Goal: Task Accomplishment & Management: Manage account settings

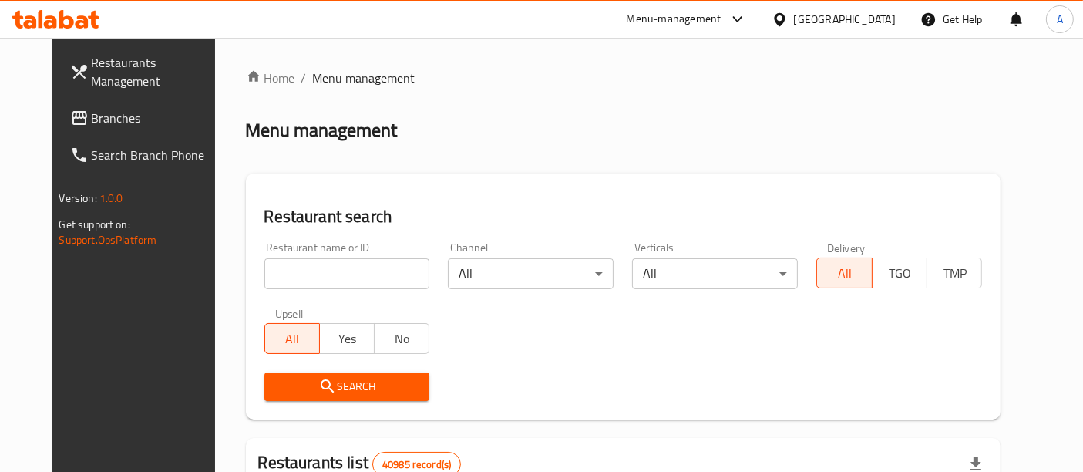
click at [302, 265] on input "search" at bounding box center [347, 273] width 166 height 31
paste input "511693"
type input "511693"
click at [382, 386] on span "Search" at bounding box center [347, 386] width 141 height 19
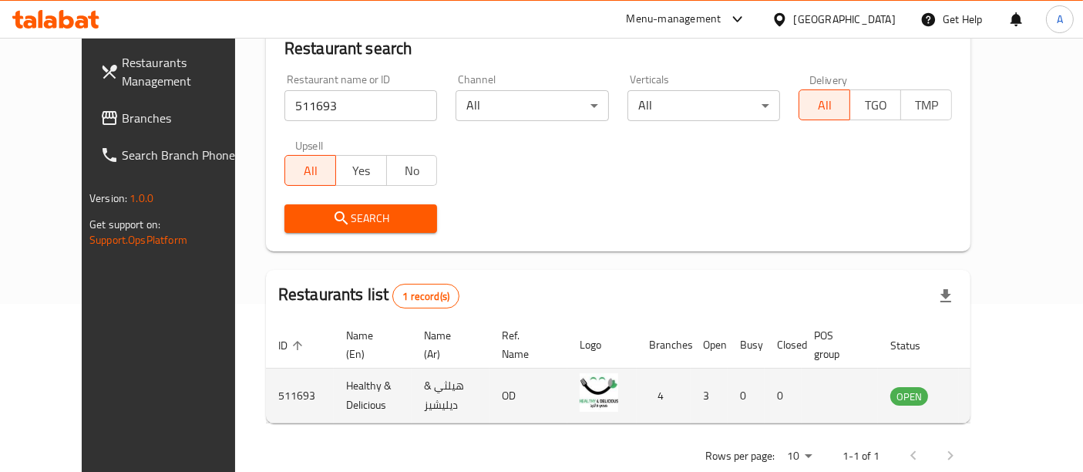
scroll to position [202, 0]
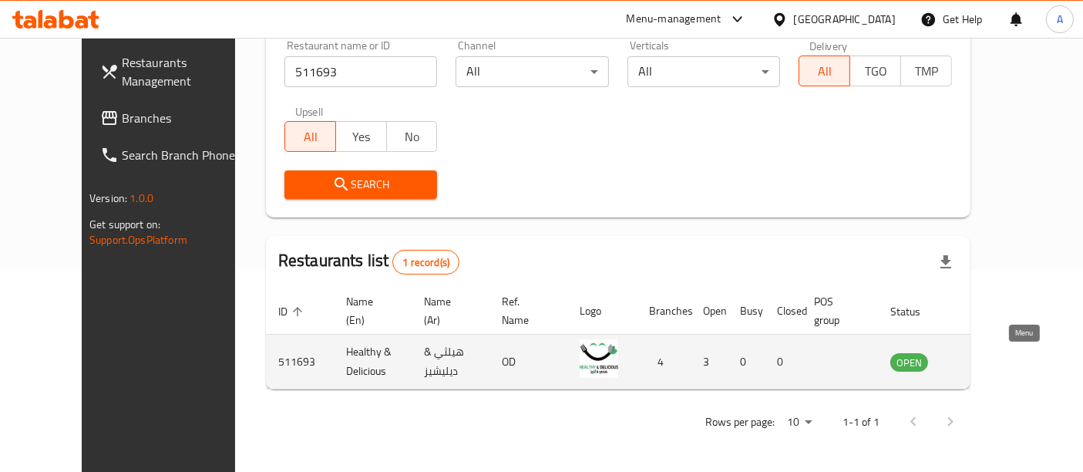
click at [989, 366] on icon "enhanced table" at bounding box center [980, 362] width 17 height 13
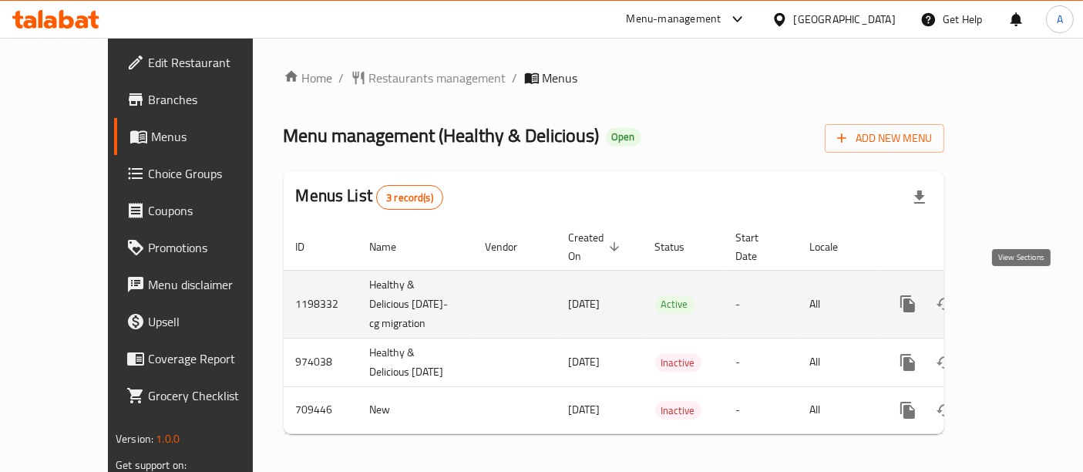
click at [1021, 298] on icon "enhanced table" at bounding box center [1019, 304] width 14 height 14
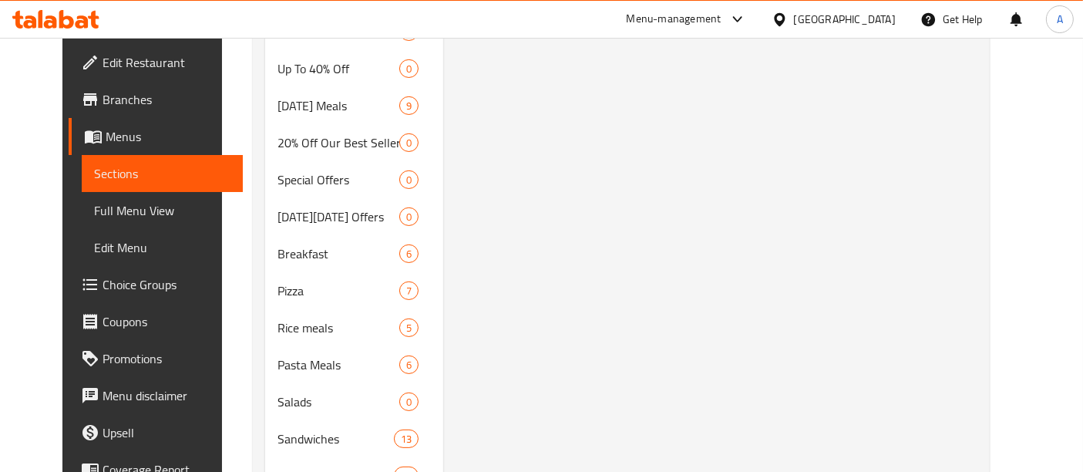
scroll to position [473, 0]
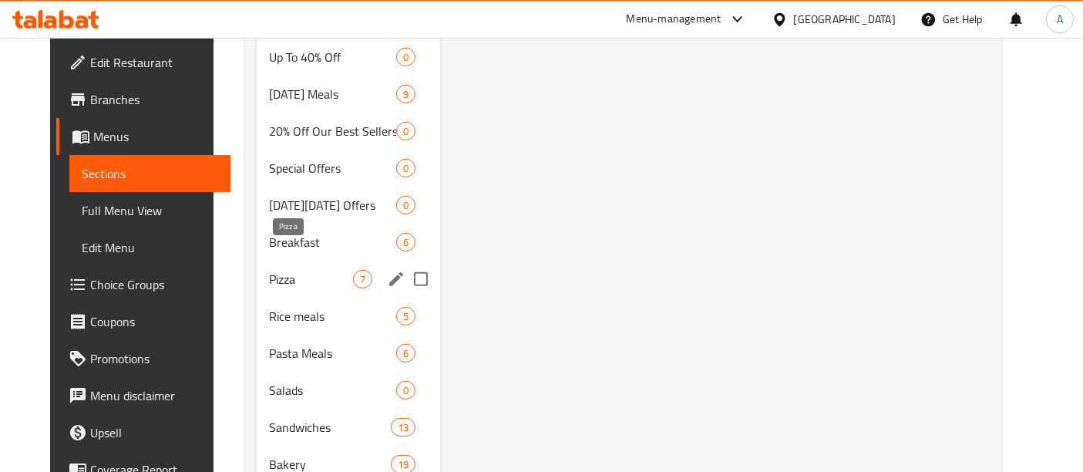
click at [294, 270] on span "Pizza" at bounding box center [311, 279] width 84 height 19
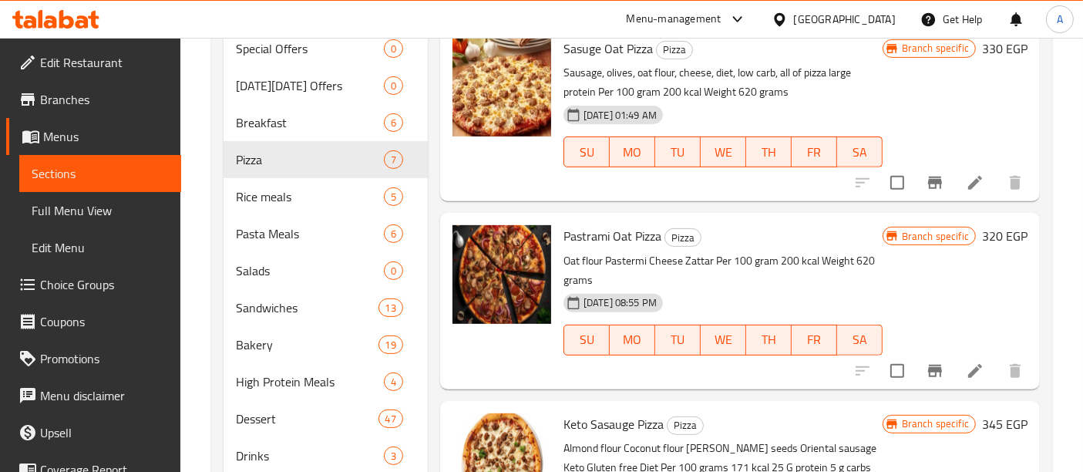
scroll to position [618, 0]
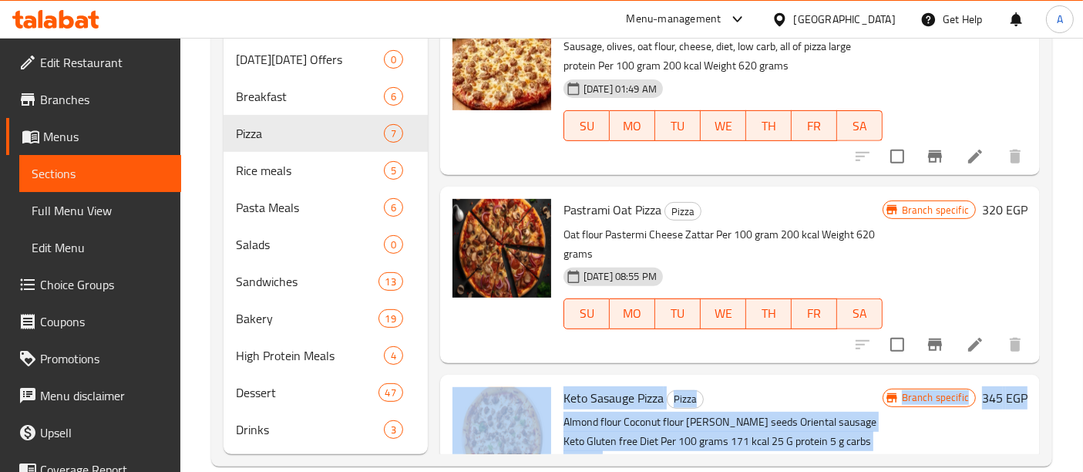
drag, startPoint x: 1083, startPoint y: 354, endPoint x: 1088, endPoint y: 389, distance: 35.8
click at [1039, 291] on div "Menu items Add Sort Manage items Keto Chicken Pizza Pizza Size medium, almond f…" at bounding box center [734, 4] width 612 height 900
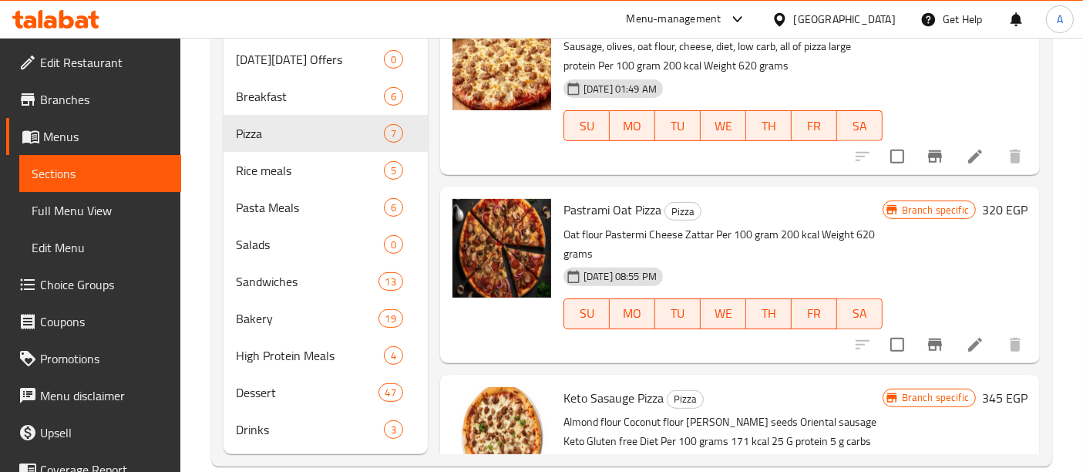
click at [1004, 282] on div "Branch specific 320 EGP" at bounding box center [955, 274] width 145 height 151
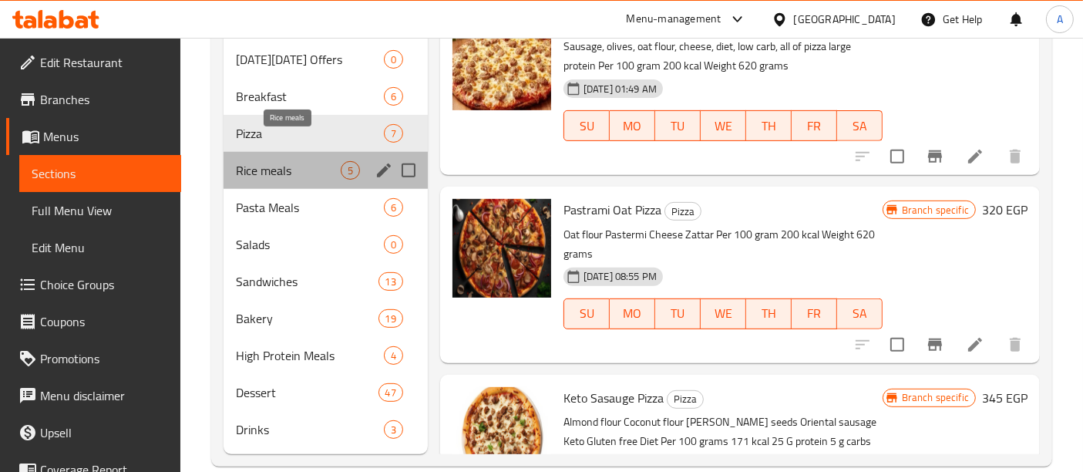
click at [283, 161] on span "Rice meals" at bounding box center [288, 170] width 105 height 19
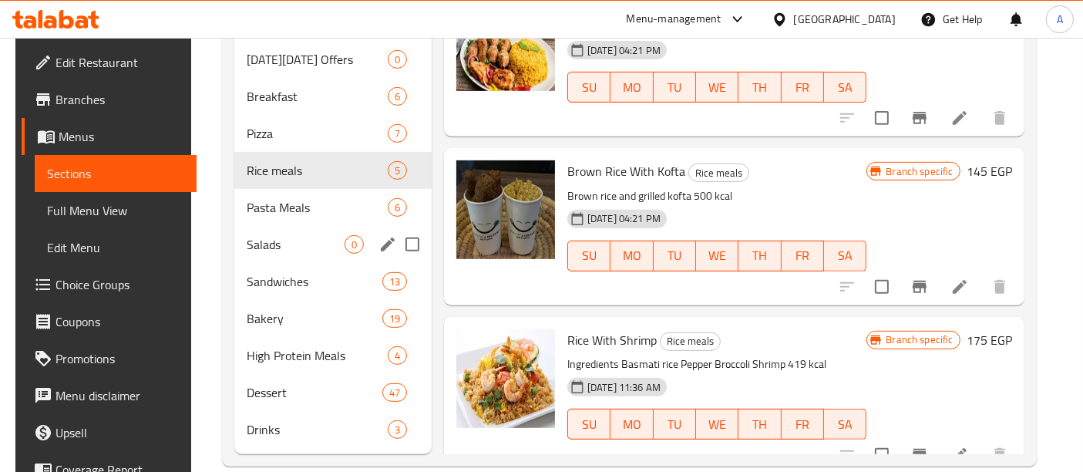
click at [283, 226] on div "Salads 0" at bounding box center [332, 244] width 197 height 37
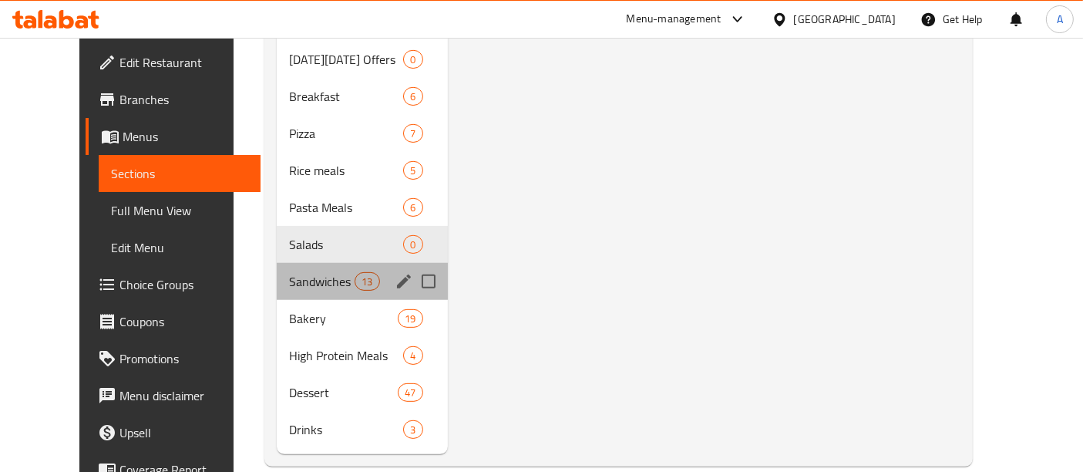
click at [307, 269] on div "Sandwiches 13" at bounding box center [362, 281] width 171 height 37
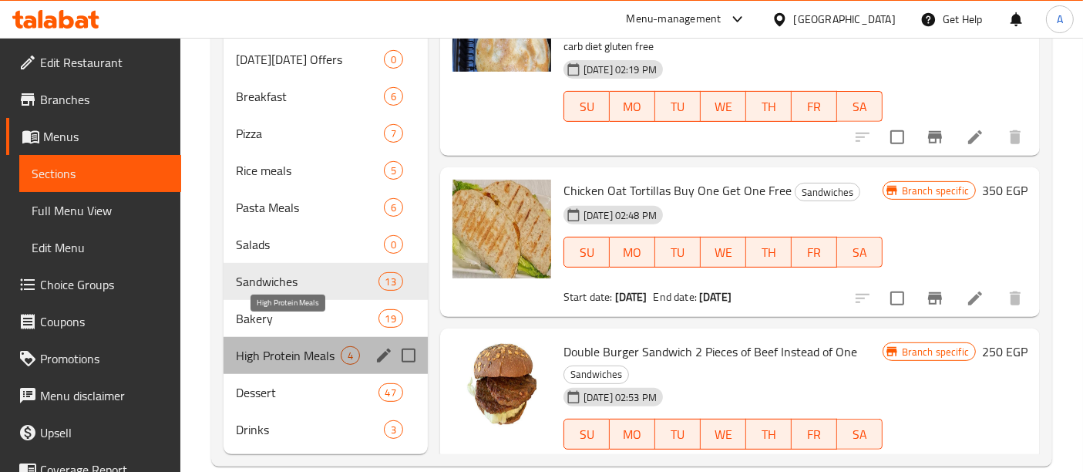
click at [270, 346] on span "High Protein Meals" at bounding box center [288, 355] width 105 height 19
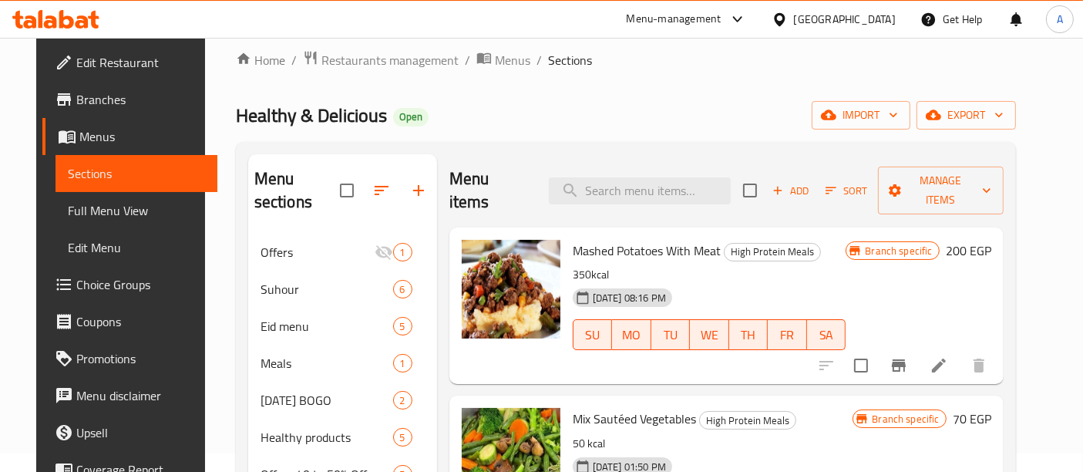
scroll to position [11, 0]
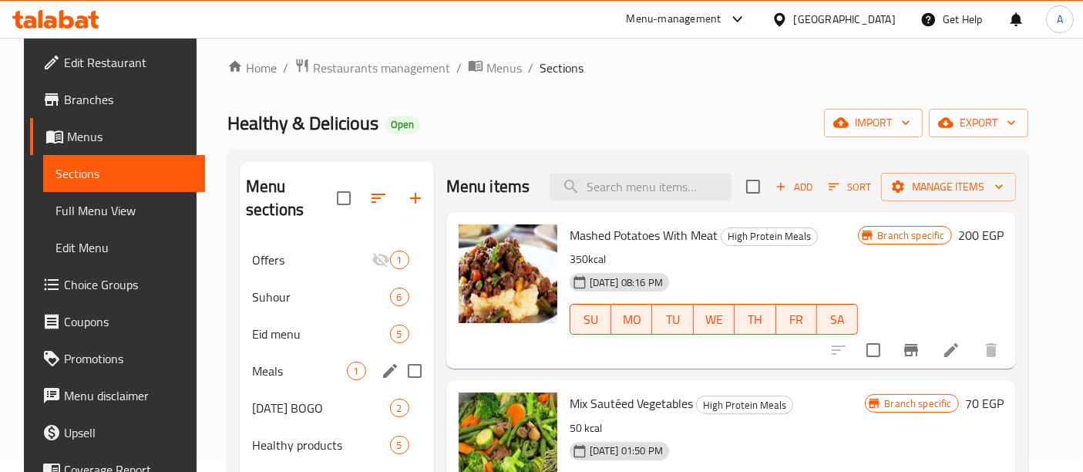
click at [291, 357] on div "Meals 1" at bounding box center [337, 370] width 194 height 37
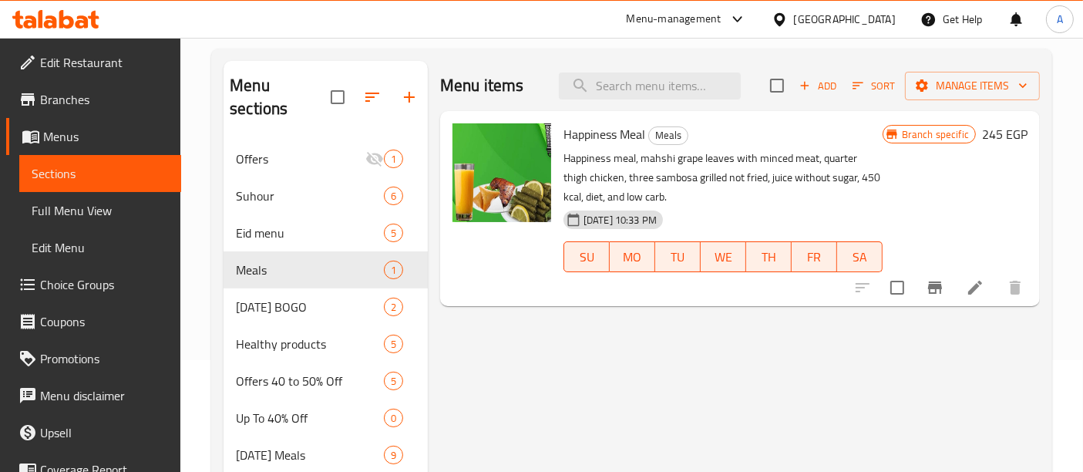
scroll to position [114, 0]
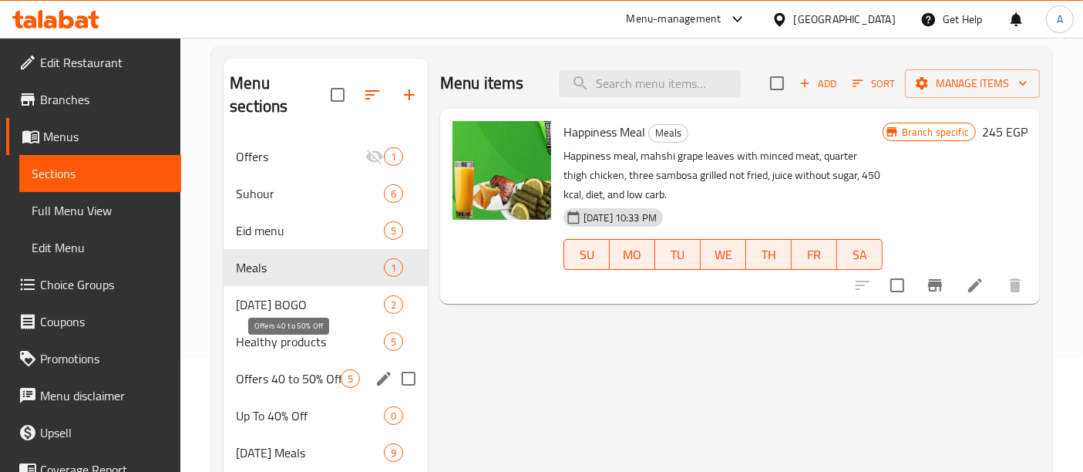
click at [293, 369] on span "Offers 40 to 50% Off" at bounding box center [288, 378] width 105 height 19
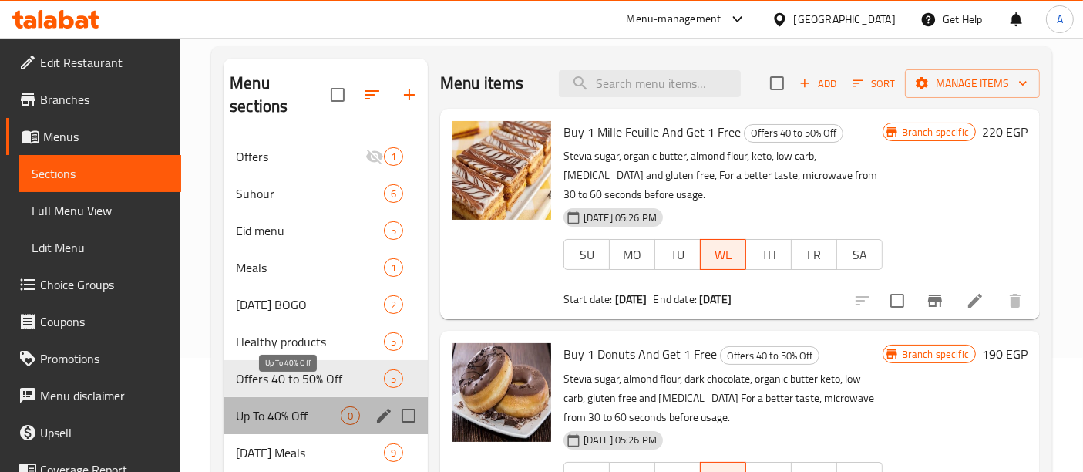
click at [300, 406] on span "Up To 40% Off" at bounding box center [288, 415] width 105 height 19
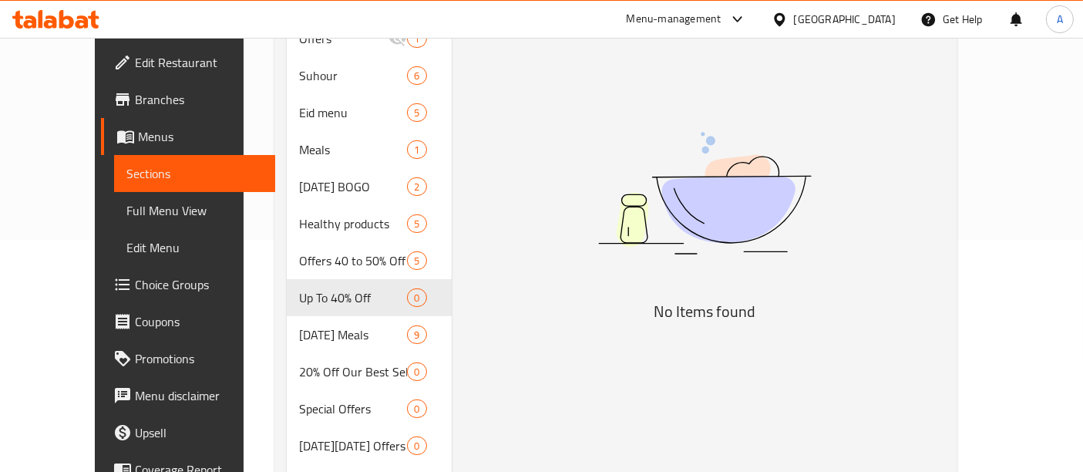
scroll to position [241, 0]
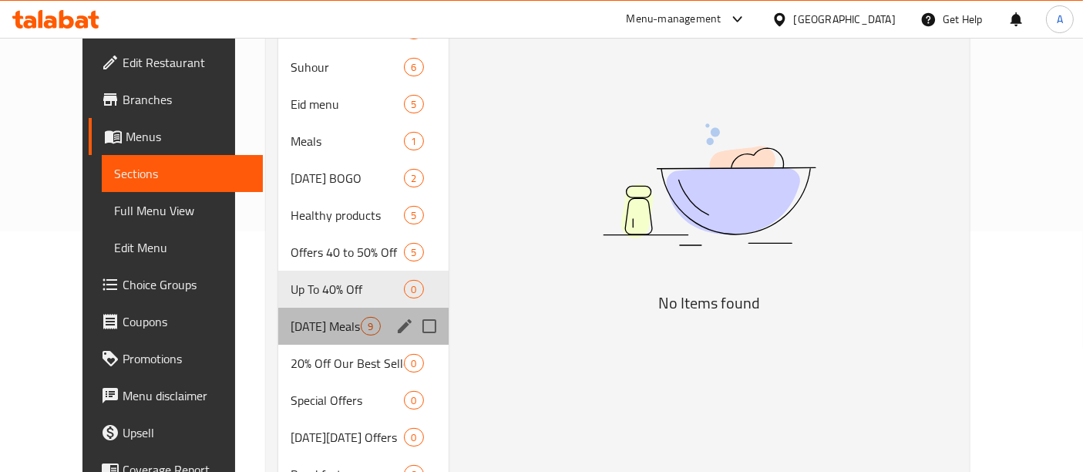
drag, startPoint x: 287, startPoint y: 308, endPoint x: 295, endPoint y: 304, distance: 8.6
click at [291, 317] on span "[DATE] Meals" at bounding box center [326, 326] width 70 height 19
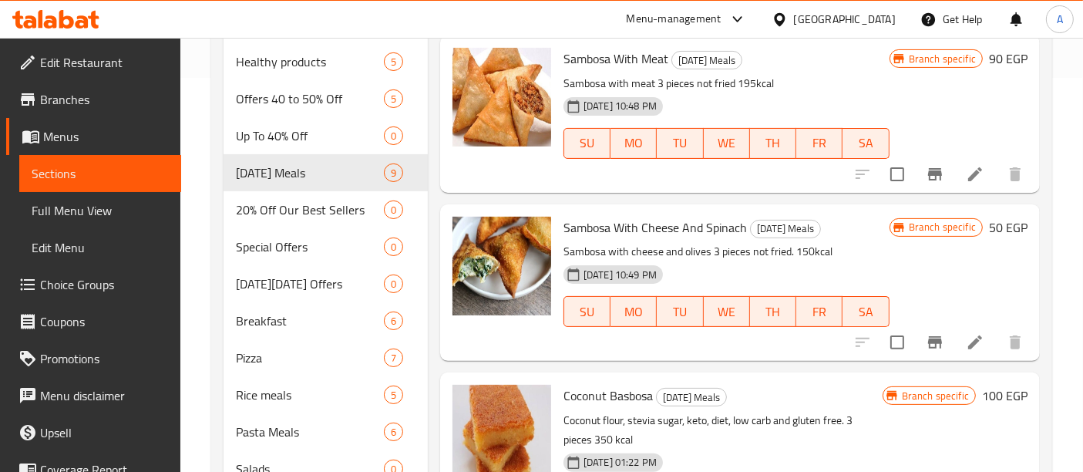
scroll to position [396, 0]
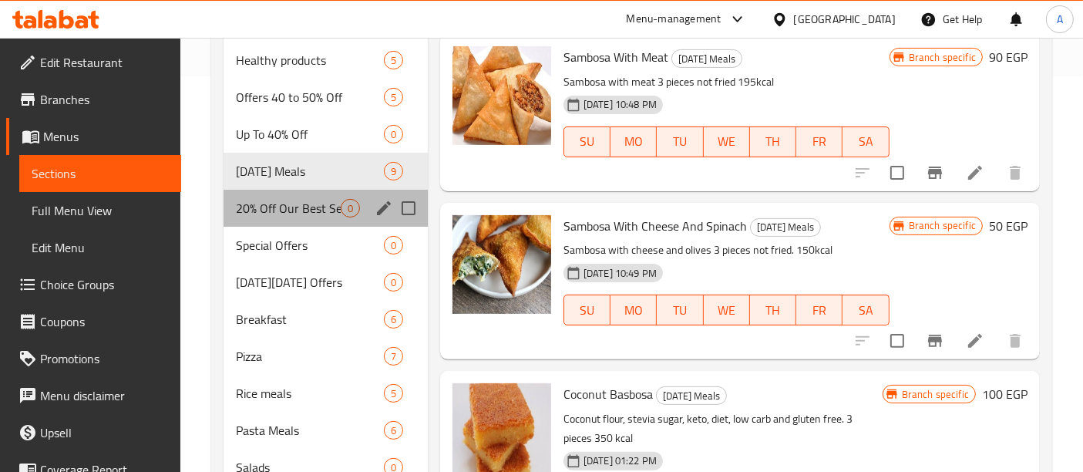
click at [286, 190] on div "20% Off Our Best Sellers 0" at bounding box center [326, 208] width 204 height 37
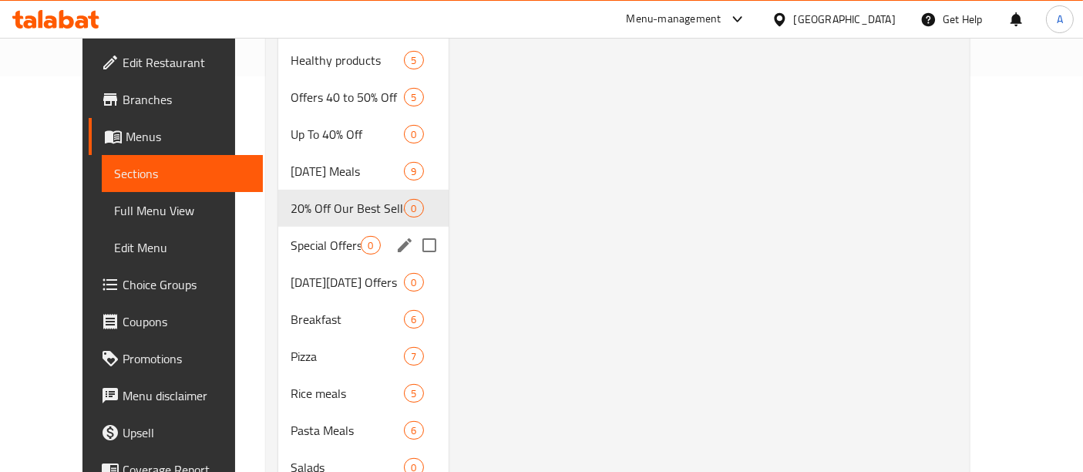
click at [291, 236] on span "Special Offers" at bounding box center [326, 245] width 70 height 19
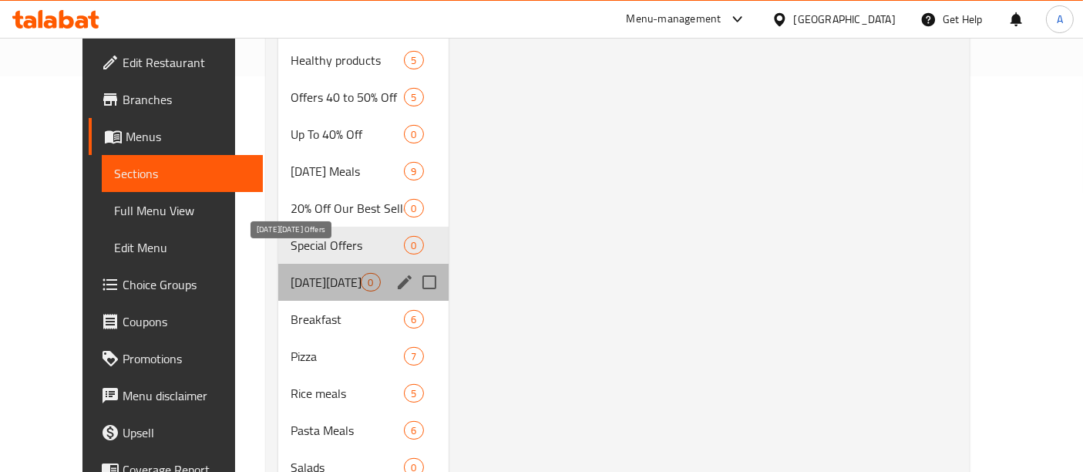
drag, startPoint x: 289, startPoint y: 258, endPoint x: 292, endPoint y: 289, distance: 31.0
click at [291, 273] on span "[DATE][DATE] Offers" at bounding box center [326, 282] width 70 height 19
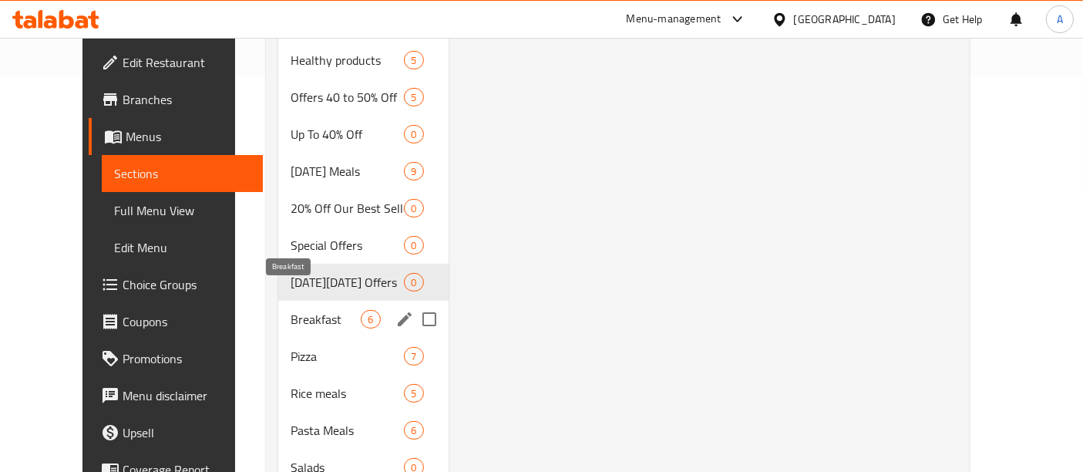
click at [291, 310] on span "Breakfast" at bounding box center [326, 319] width 70 height 19
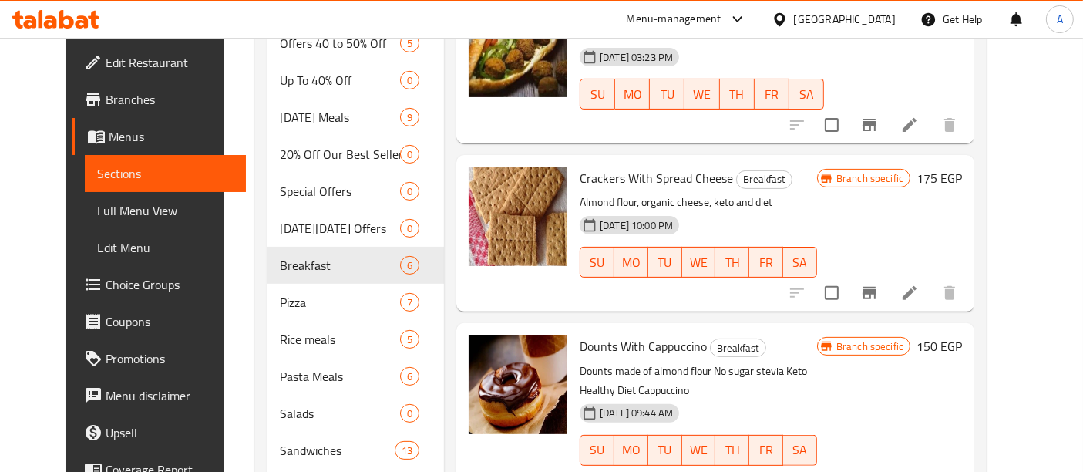
scroll to position [618, 0]
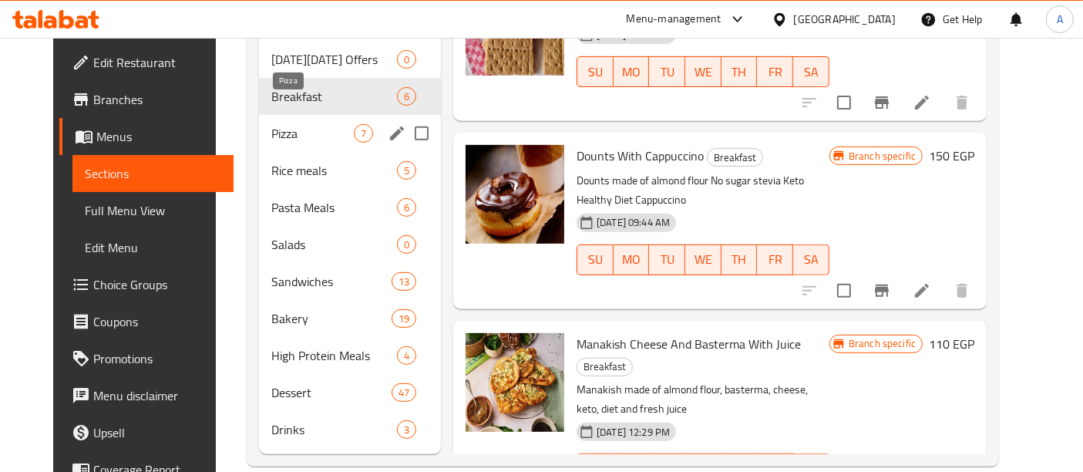
drag, startPoint x: 285, startPoint y: 105, endPoint x: 355, endPoint y: 105, distance: 70.2
click at [287, 124] on span "Pizza" at bounding box center [312, 133] width 83 height 19
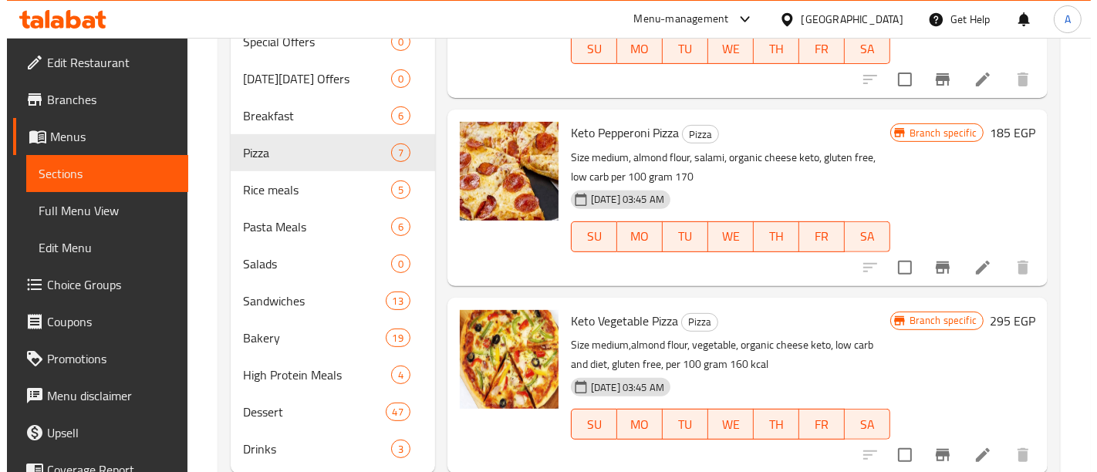
scroll to position [618, 0]
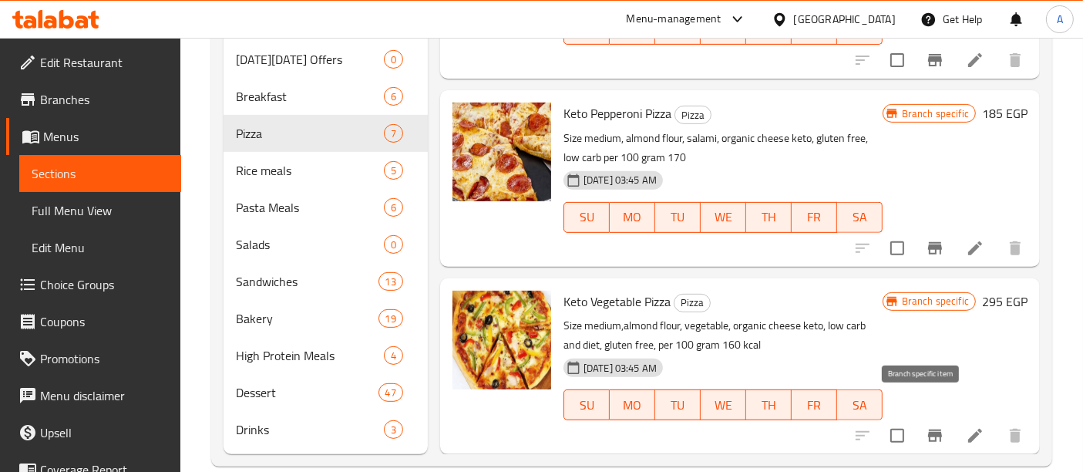
drag, startPoint x: 921, startPoint y: 419, endPoint x: 923, endPoint y: 410, distance: 9.4
click at [926, 426] on icon "Branch-specific-item" at bounding box center [935, 435] width 19 height 19
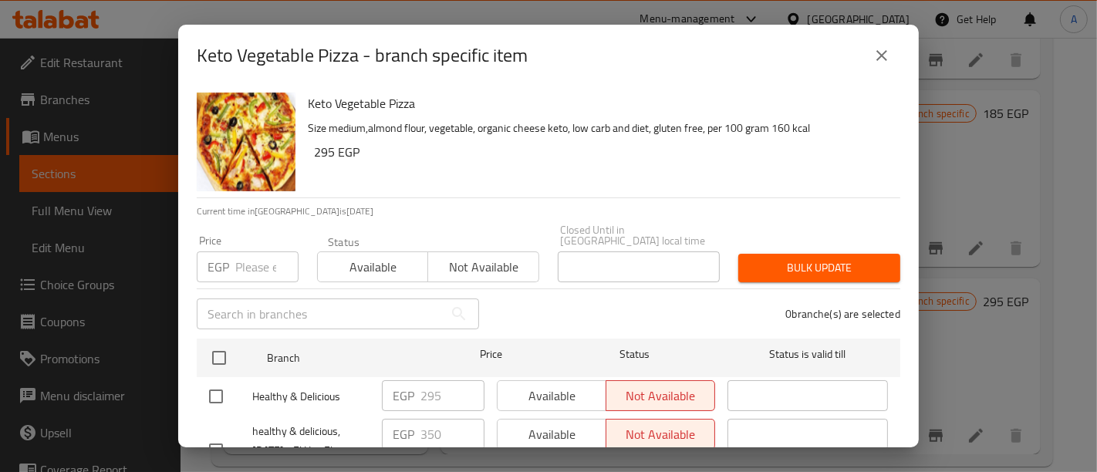
scroll to position [227, 0]
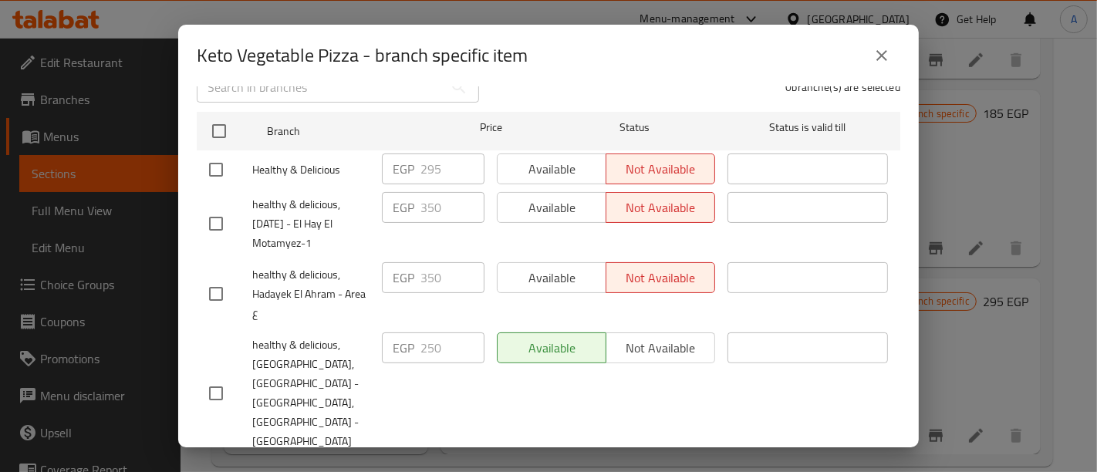
click at [557, 262] on div "Available Not available" at bounding box center [606, 277] width 218 height 31
drag, startPoint x: 539, startPoint y: 271, endPoint x: 471, endPoint y: 268, distance: 67.9
click at [538, 267] on div "Available Not available" at bounding box center [606, 277] width 218 height 31
click at [220, 285] on input "checkbox" at bounding box center [216, 294] width 32 height 32
checkbox input "true"
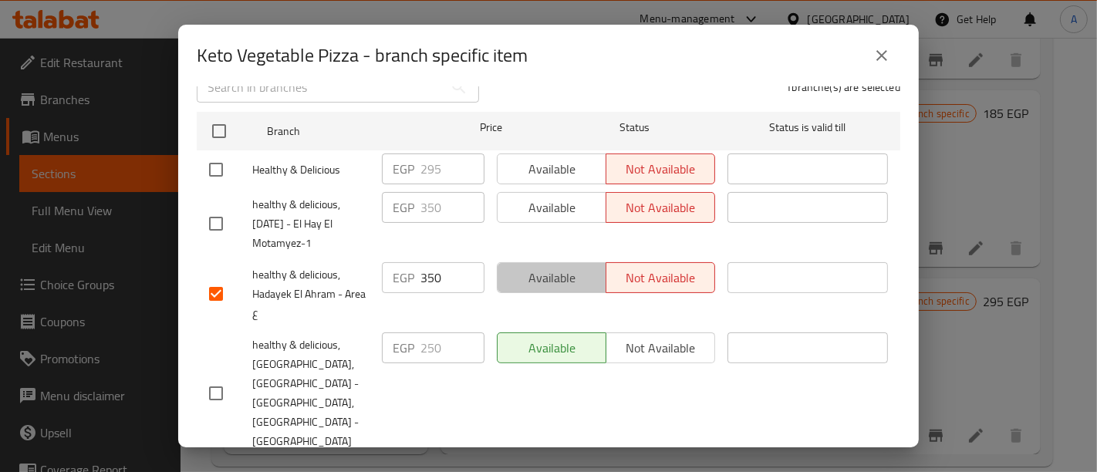
click at [554, 278] on button "Available" at bounding box center [551, 277] width 109 height 31
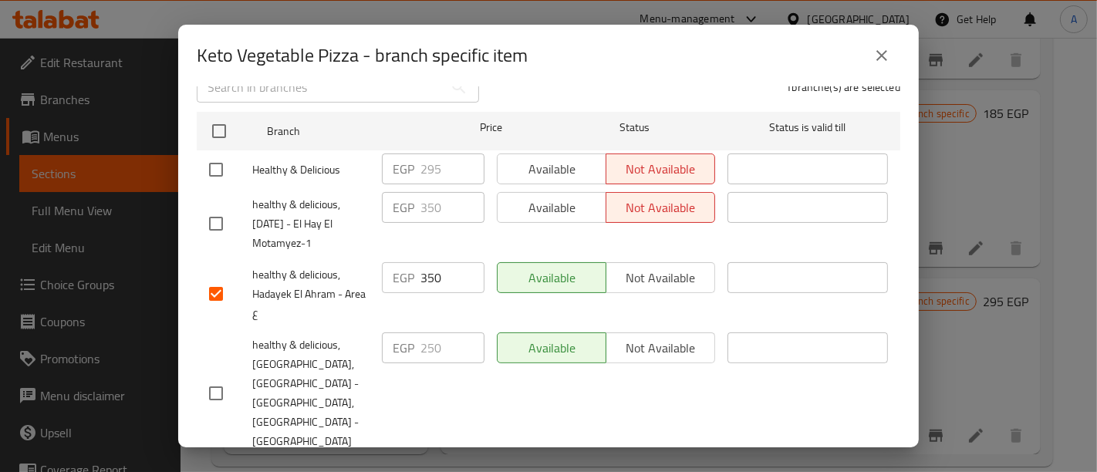
click at [443, 468] on span "Save" at bounding box center [548, 477] width 679 height 19
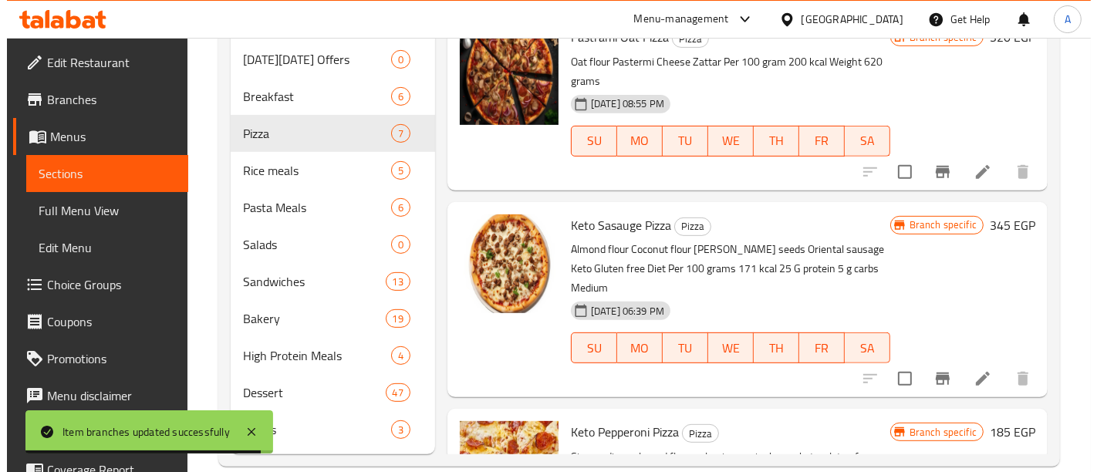
scroll to position [165, 0]
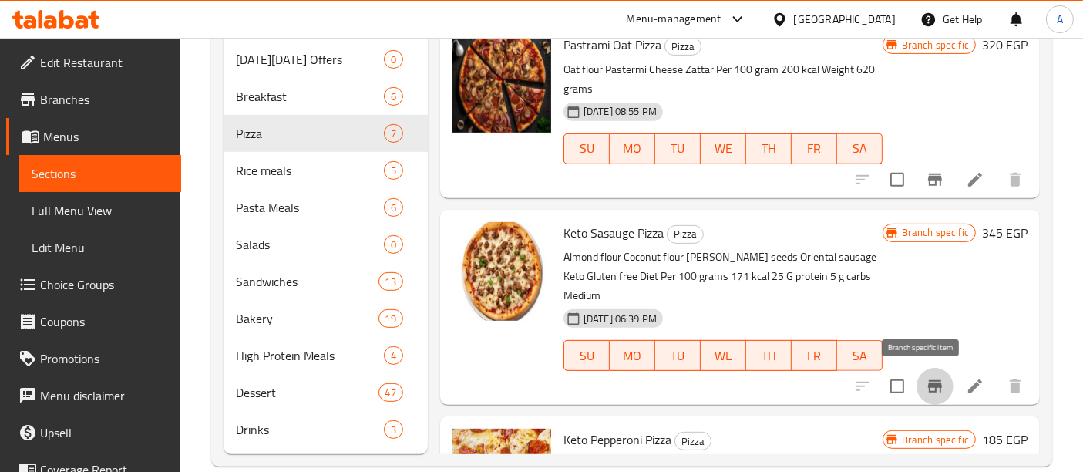
click at [926, 386] on icon "Branch-specific-item" at bounding box center [935, 386] width 19 height 19
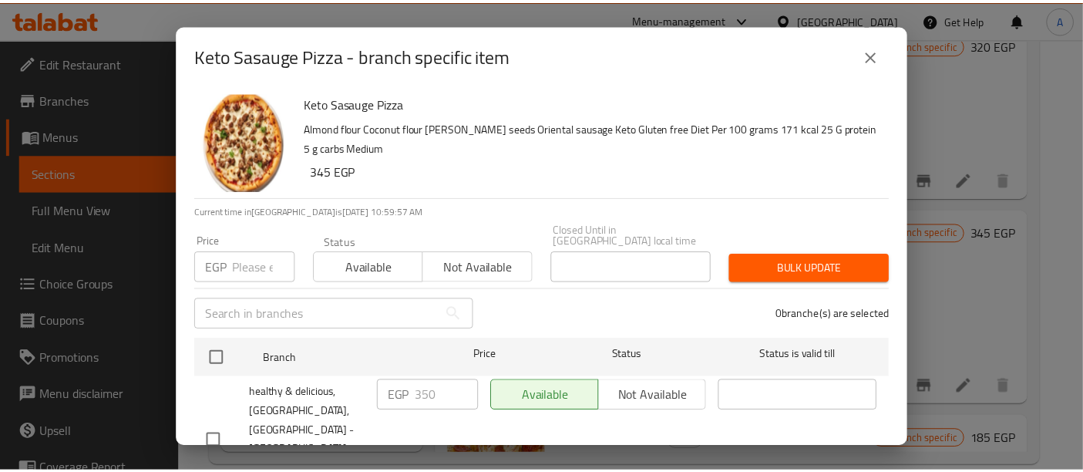
scroll to position [227, 0]
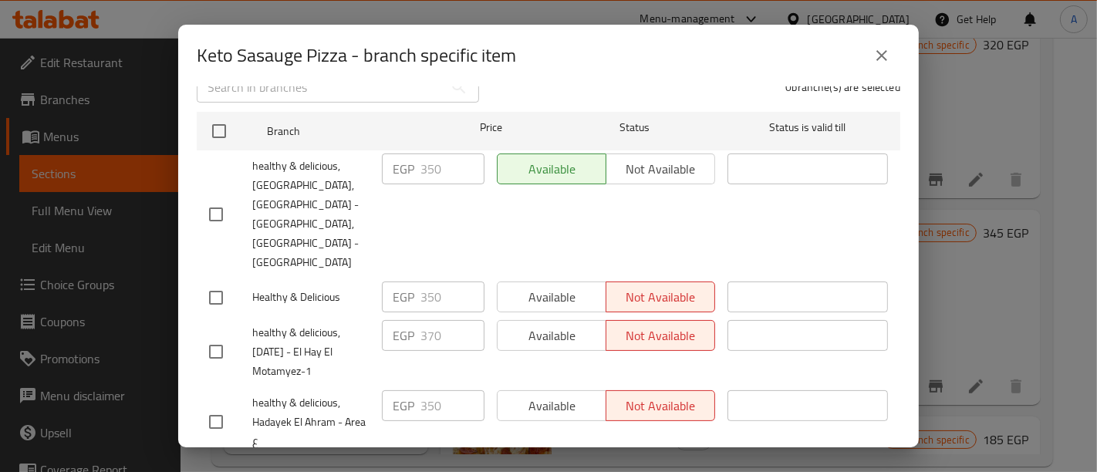
click at [224, 406] on input "checkbox" at bounding box center [216, 422] width 32 height 32
checkbox input "true"
click at [557, 395] on span "Available" at bounding box center [552, 406] width 96 height 22
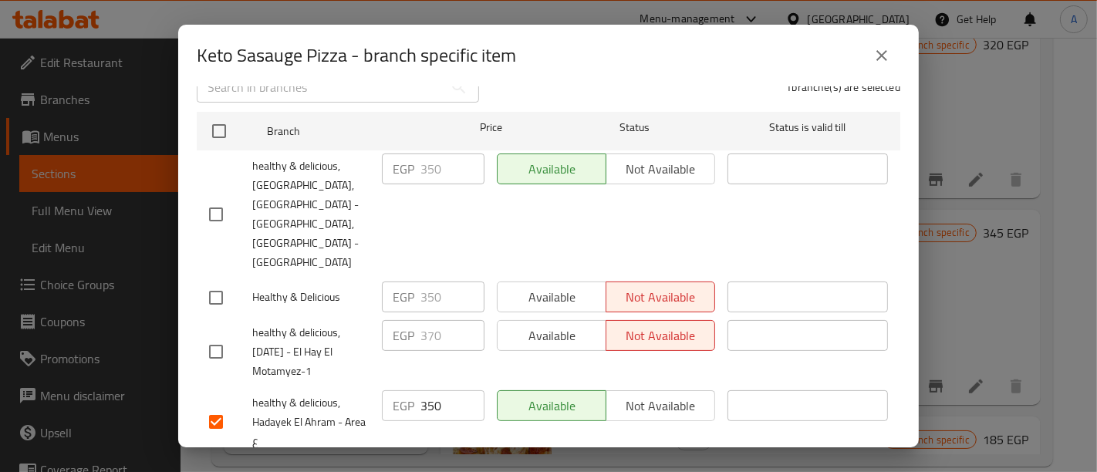
click at [429, 468] on span "Save" at bounding box center [548, 477] width 679 height 19
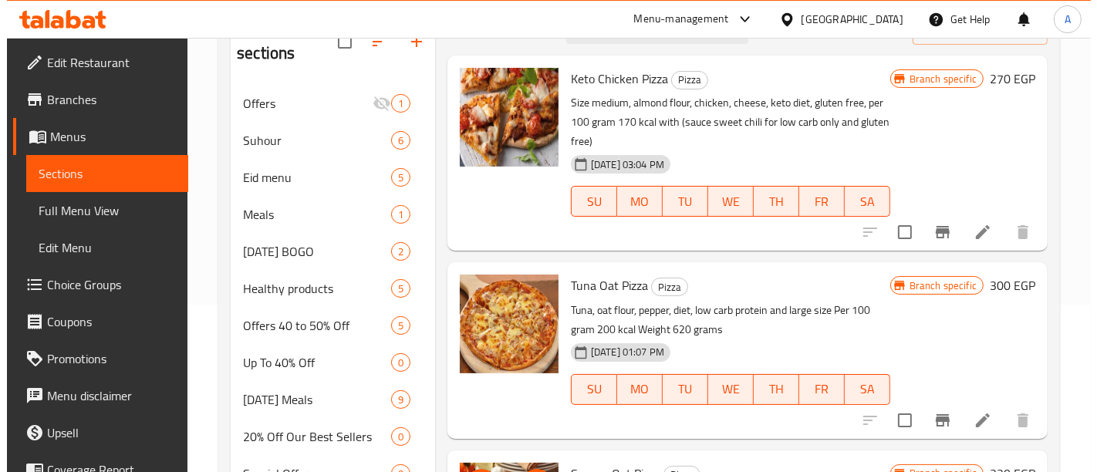
scroll to position [156, 0]
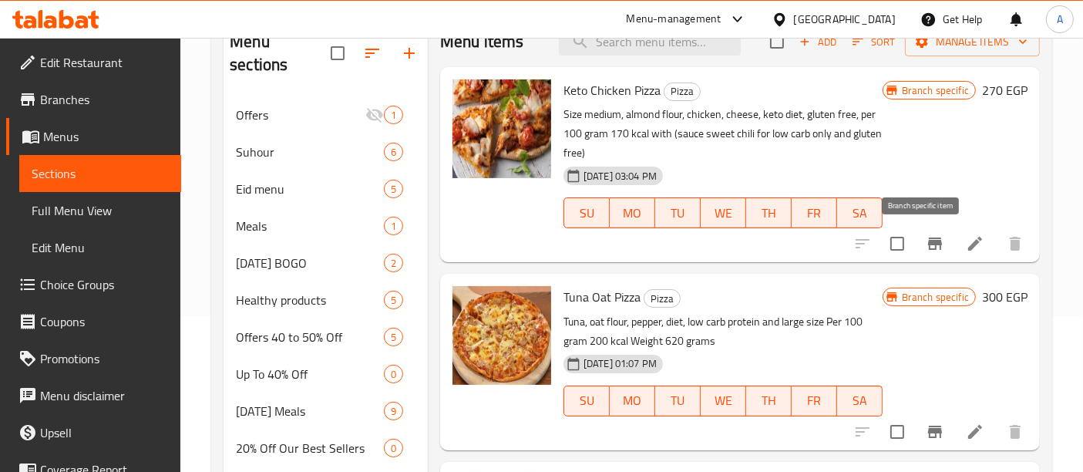
click at [926, 246] on icon "Branch-specific-item" at bounding box center [935, 243] width 19 height 19
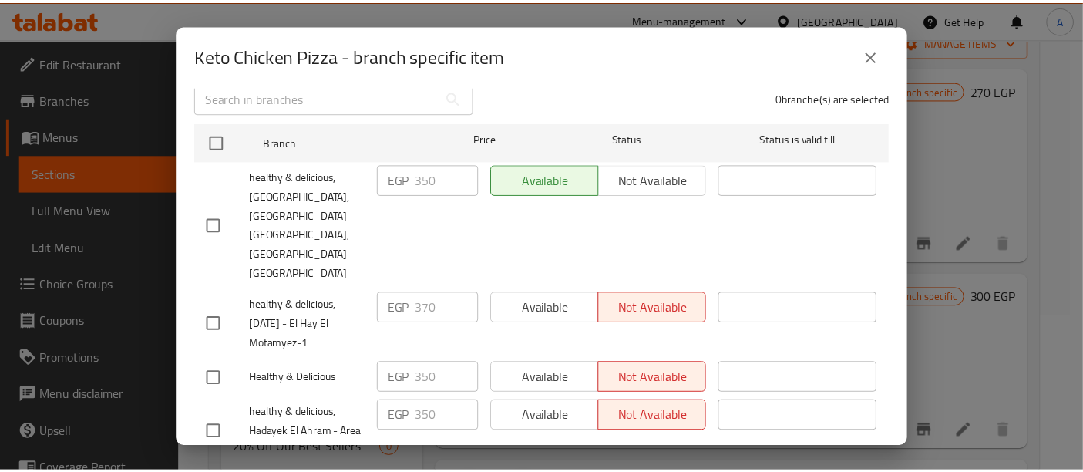
scroll to position [227, 0]
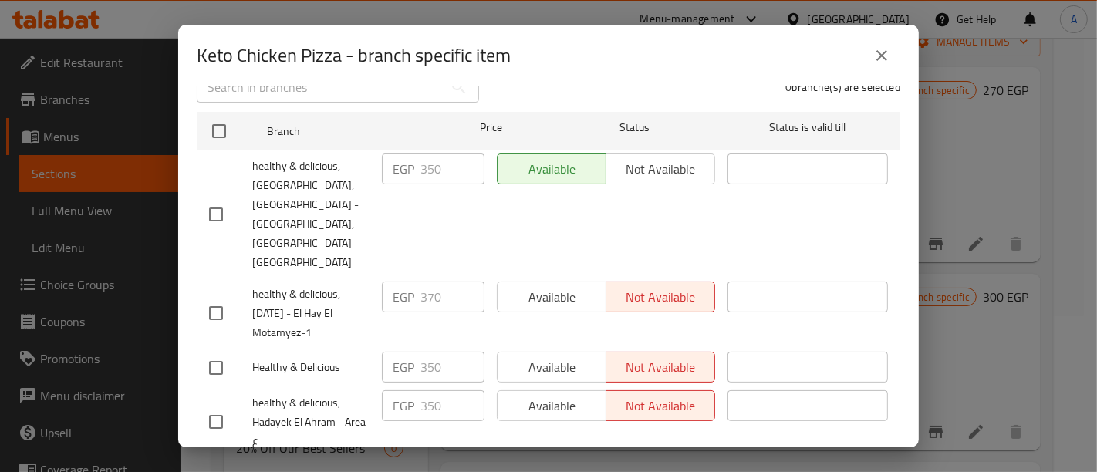
click at [219, 406] on input "checkbox" at bounding box center [216, 422] width 32 height 32
checkbox input "true"
drag, startPoint x: 561, startPoint y: 352, endPoint x: 537, endPoint y: 358, distance: 25.3
click at [561, 395] on span "Available" at bounding box center [552, 406] width 96 height 22
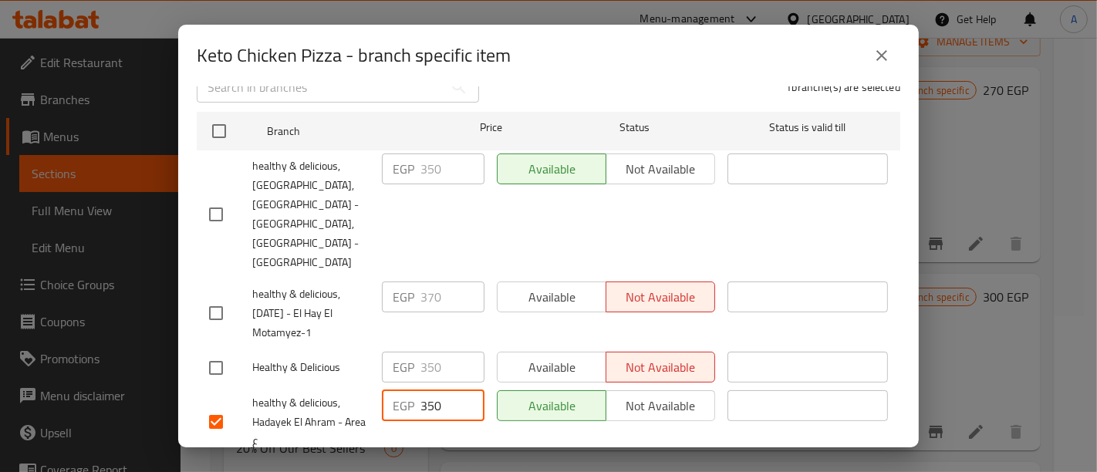
click at [443, 390] on input "350" at bounding box center [452, 405] width 64 height 31
type input "370"
click at [518, 468] on span "Save" at bounding box center [548, 477] width 679 height 19
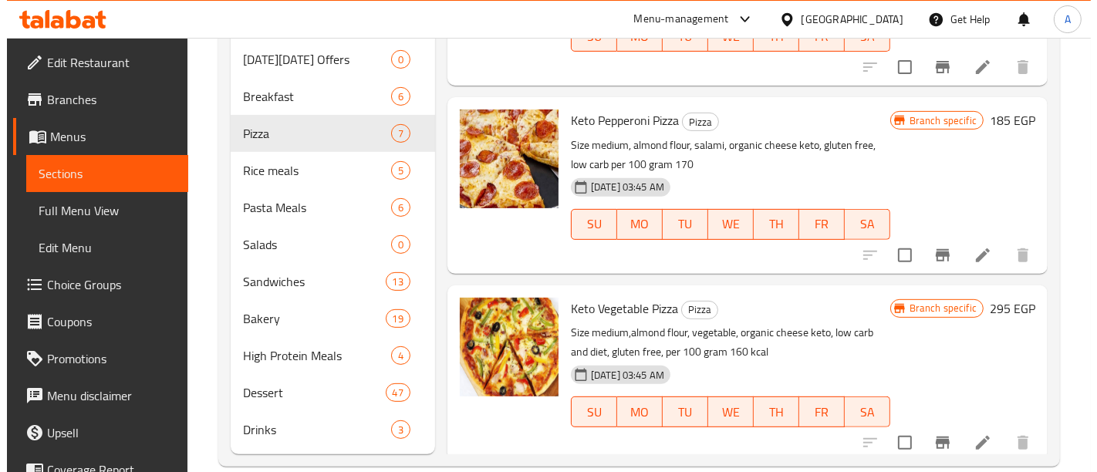
scroll to position [464, 0]
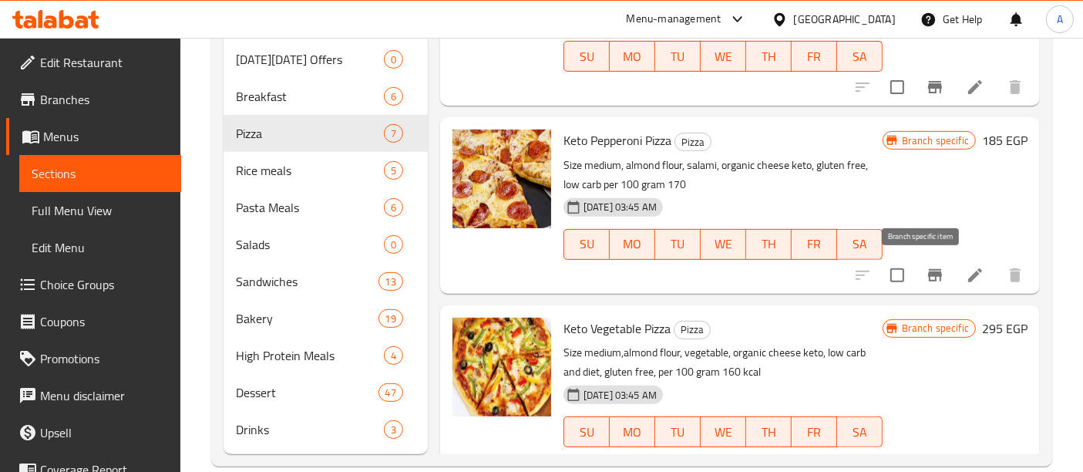
click at [933, 275] on button "Branch-specific-item" at bounding box center [935, 275] width 37 height 37
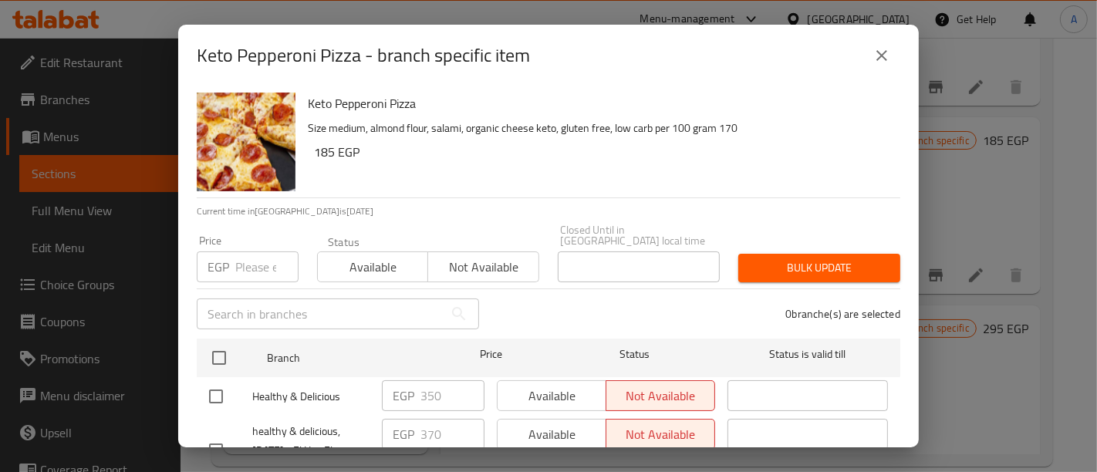
scroll to position [227, 0]
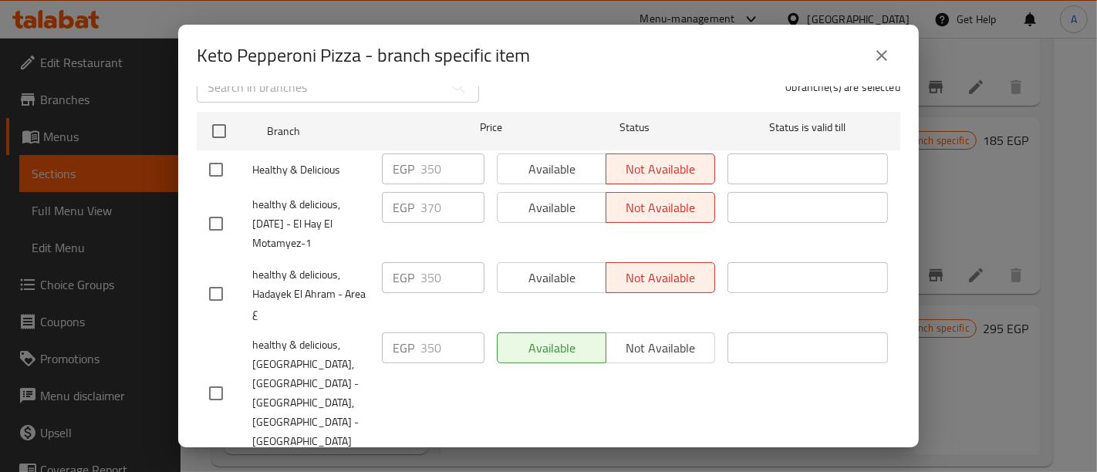
drag, startPoint x: 220, startPoint y: 362, endPoint x: 345, endPoint y: 342, distance: 127.3
click at [224, 377] on input "checkbox" at bounding box center [216, 393] width 32 height 32
checkbox input "true"
drag, startPoint x: 449, startPoint y: 342, endPoint x: 349, endPoint y: 349, distance: 100.5
click at [349, 349] on div "healthy & delicious, [GEOGRAPHIC_DATA], [GEOGRAPHIC_DATA] - [GEOGRAPHIC_DATA],[…" at bounding box center [548, 393] width 691 height 134
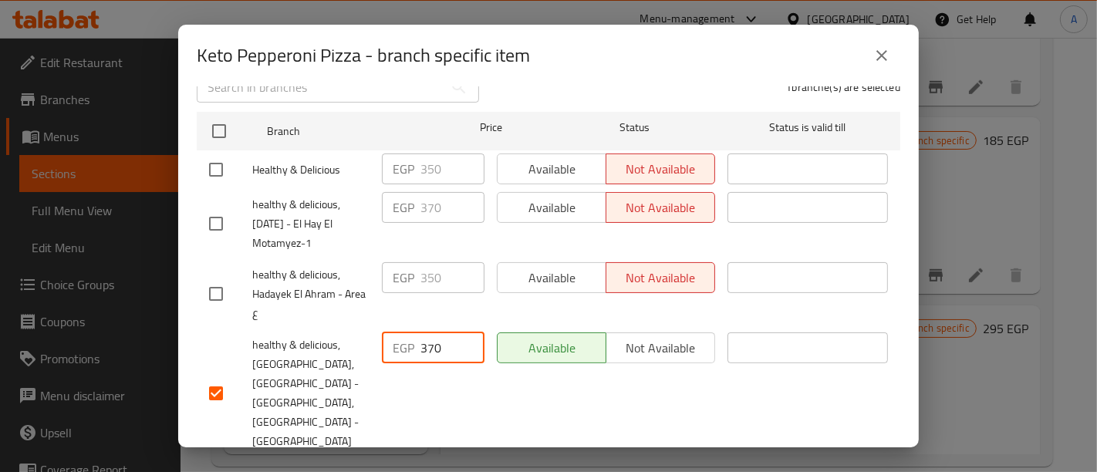
type input "370"
click at [586, 468] on span "Save" at bounding box center [548, 477] width 679 height 19
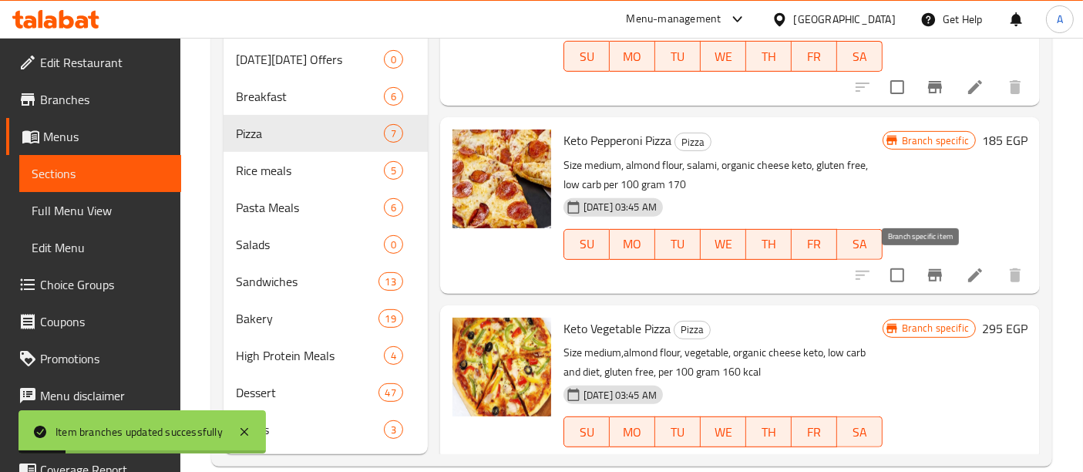
click at [932, 268] on button "Branch-specific-item" at bounding box center [935, 275] width 37 height 37
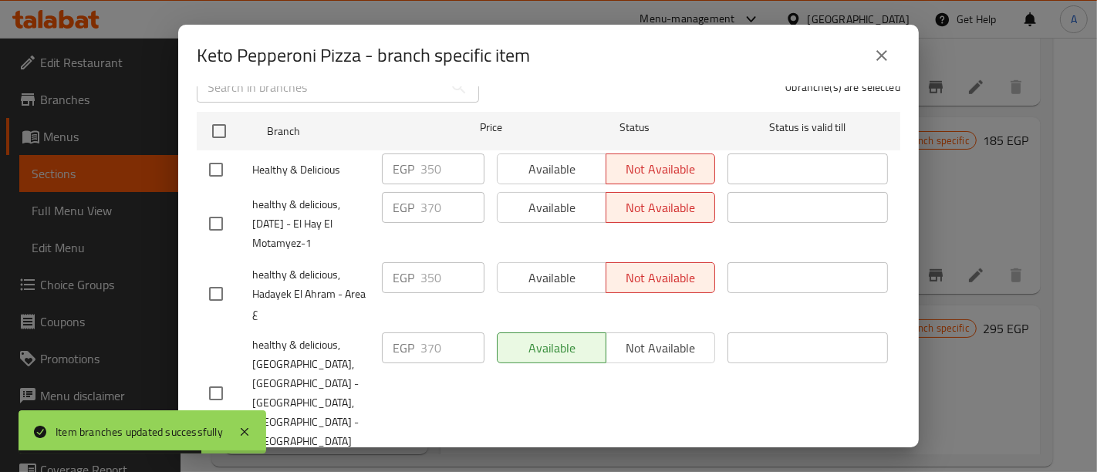
click at [212, 283] on input "checkbox" at bounding box center [216, 294] width 32 height 32
checkbox input "true"
drag, startPoint x: 425, startPoint y: 267, endPoint x: 392, endPoint y: 274, distance: 33.1
click at [402, 271] on div "EGP 350 ​" at bounding box center [433, 277] width 103 height 31
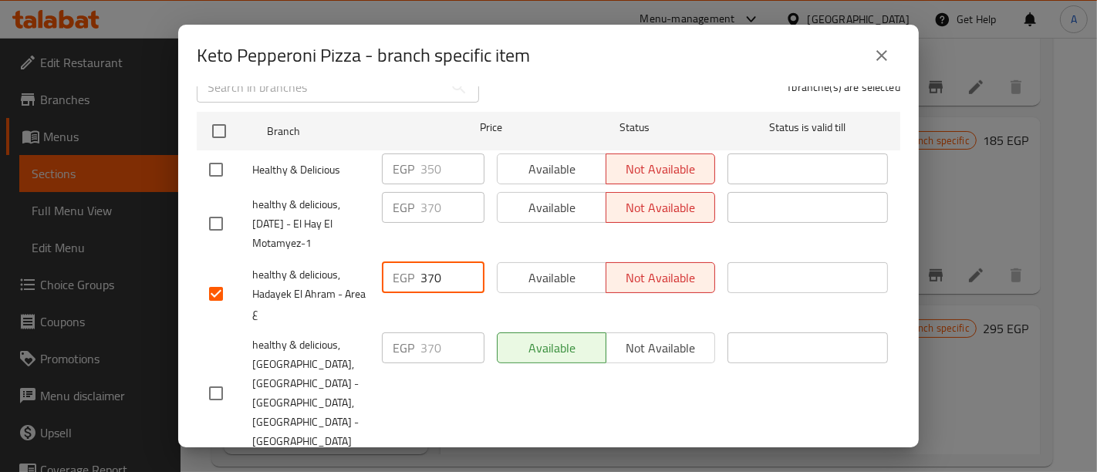
type input "370"
click at [546, 268] on span "Available" at bounding box center [552, 278] width 96 height 22
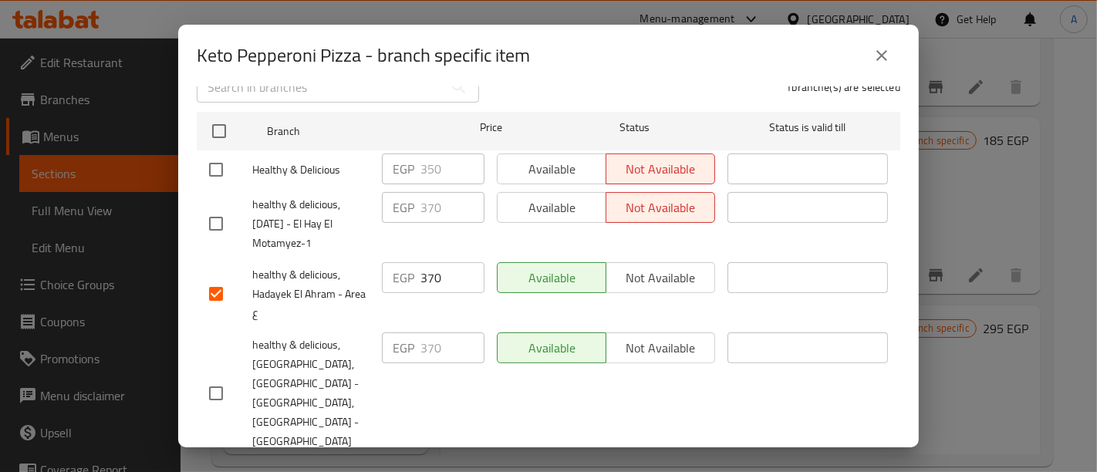
click at [495, 463] on button "Save" at bounding box center [548, 477] width 703 height 29
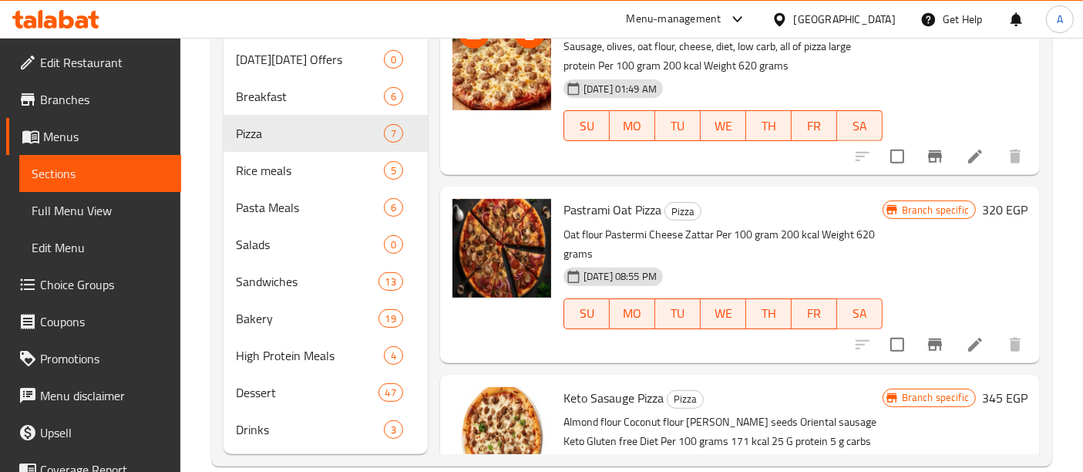
scroll to position [0, 0]
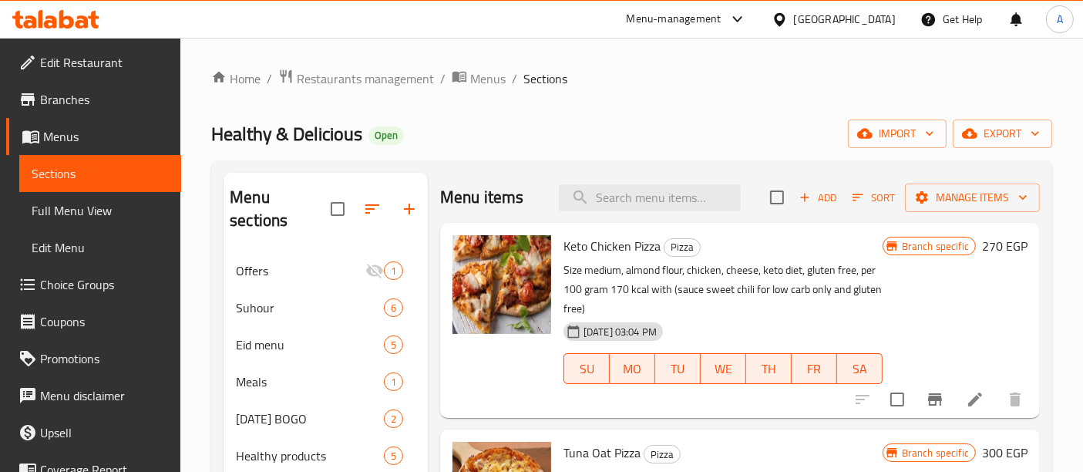
click at [722, 10] on div "Menu-management" at bounding box center [674, 19] width 95 height 19
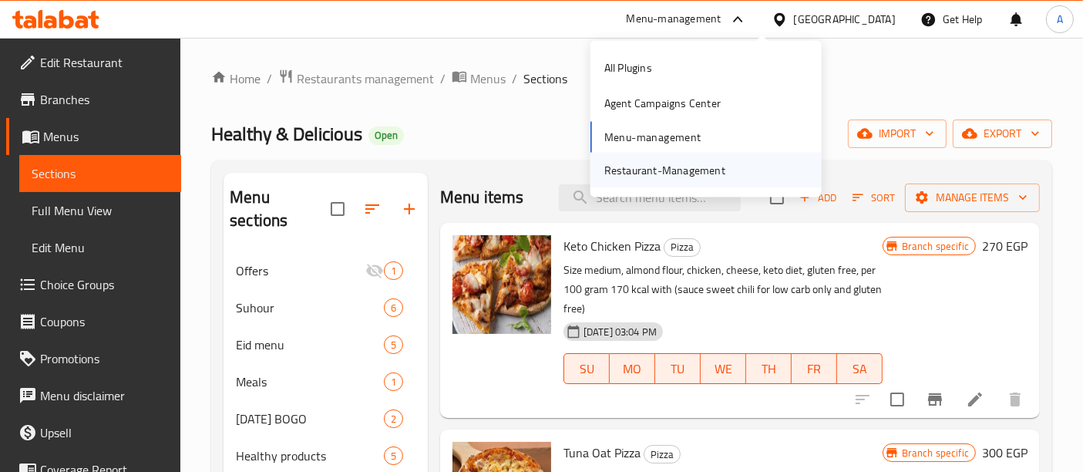
click at [625, 178] on div "Restaurant-Management" at bounding box center [665, 169] width 146 height 35
